Goal: Find contact information: Find contact information

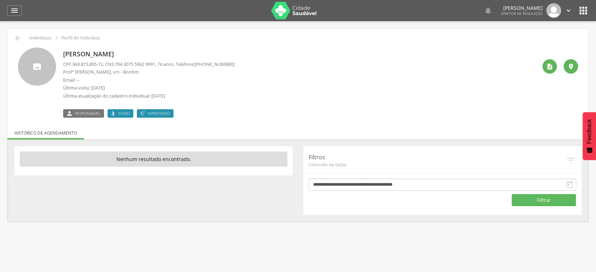
drag, startPoint x: 206, startPoint y: 61, endPoint x: 245, endPoint y: 61, distance: 39.2
click at [245, 61] on div "[PERSON_NAME] CPF: 343.815.895-72 , CNS: [PHONE_NUMBER] , 74 anos, Telefone: [P…" at bounding box center [300, 83] width 474 height 70
copy span "[PHONE_NUMBER]"
drag, startPoint x: 126, startPoint y: 74, endPoint x: 64, endPoint y: 70, distance: 62.2
click at [64, 70] on p "Prof° Luiz Pedro, s/n - Bonfim" at bounding box center [149, 72] width 172 height 7
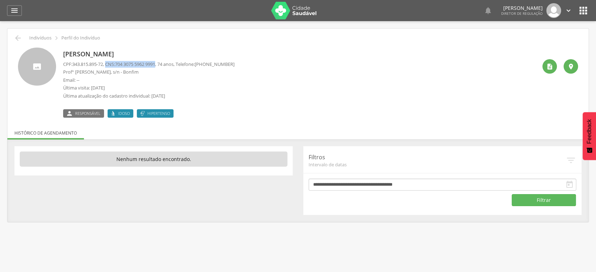
drag, startPoint x: 130, startPoint y: 62, endPoint x: 162, endPoint y: 62, distance: 31.8
click at [162, 62] on p "CPF: 343.815.895-72 , CNS: 704 3075 5962 9991 , 74 anos, Telefone: (74) 98828-6…" at bounding box center [149, 64] width 172 height 7
copy p "CNS: 704 3075 5962 9991"
drag, startPoint x: 283, startPoint y: 64, endPoint x: 317, endPoint y: 64, distance: 33.2
click at [316, 64] on span "(74) 98153-0513" at bounding box center [296, 64] width 40 height 6
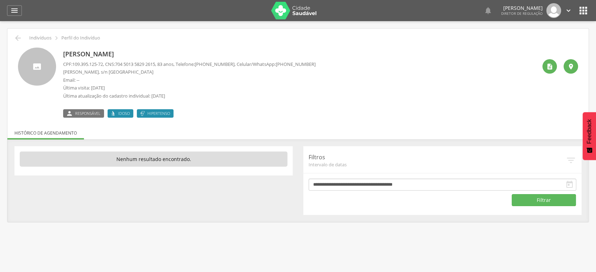
drag, startPoint x: 205, startPoint y: 62, endPoint x: 239, endPoint y: 64, distance: 33.9
click at [239, 64] on p "CPF: 109.395.125-72 , CNS: 704 5013 5829 2615 , 83 anos, Telefone: (74) 99962-9…" at bounding box center [189, 64] width 253 height 7
copy span "(74) 99962-9336"
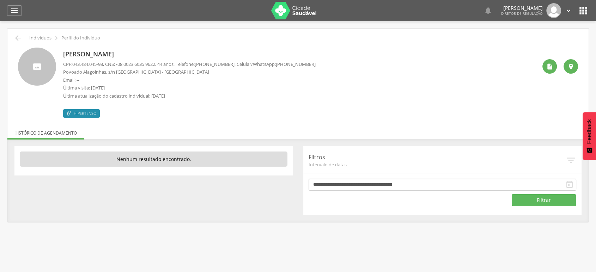
drag, startPoint x: 282, startPoint y: 65, endPoint x: 322, endPoint y: 65, distance: 39.2
click at [322, 66] on div "José Antônio Domingos da Silva CPF: 043.484.045-93 , CNS: 708 0023 6035 9622 , …" at bounding box center [300, 83] width 474 height 70
click at [321, 64] on div "José Antônio Domingos da Silva CPF: 043.484.045-93 , CNS: 708 0023 6035 9622 , …" at bounding box center [300, 83] width 474 height 70
click at [303, 65] on span "(74) 99945-0524" at bounding box center [296, 64] width 40 height 6
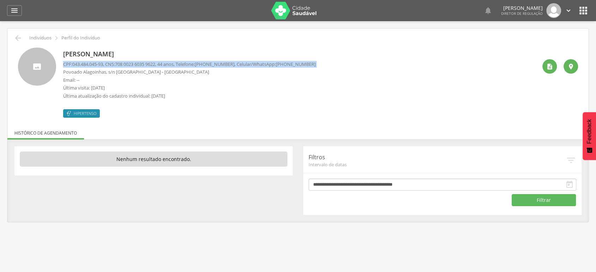
click at [303, 65] on span "(74) 99945-0524" at bounding box center [296, 64] width 40 height 6
